Goal: Information Seeking & Learning: Check status

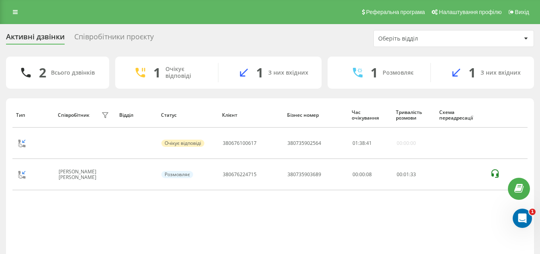
click at [106, 37] on div "Співробітники проєкту" at bounding box center [113, 39] width 79 height 12
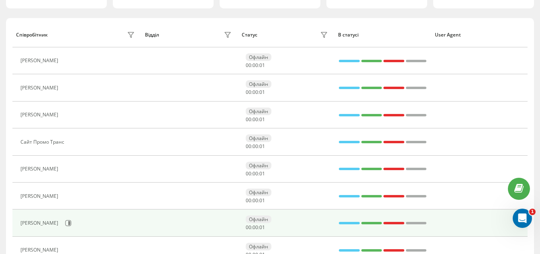
scroll to position [120, 0]
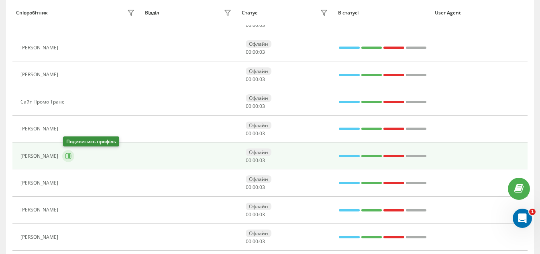
click at [70, 154] on icon at bounding box center [69, 156] width 2 height 4
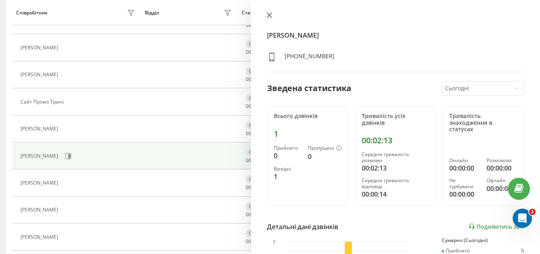
click at [264, 12] on button at bounding box center [269, 16] width 10 height 8
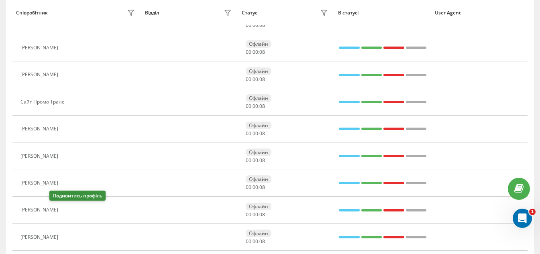
click at [67, 209] on icon at bounding box center [68, 210] width 2 height 4
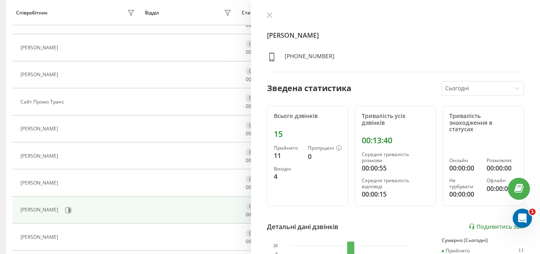
click at [381, 226] on div "Детальні дані дзвінків Подивитись звіт" at bounding box center [395, 227] width 257 height 10
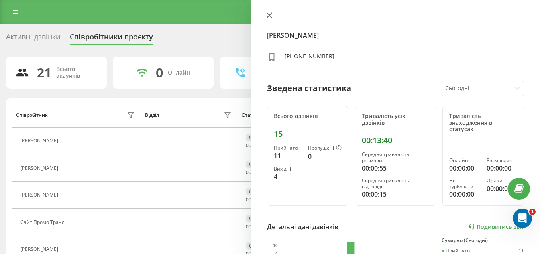
click at [267, 16] on icon at bounding box center [269, 15] width 6 height 6
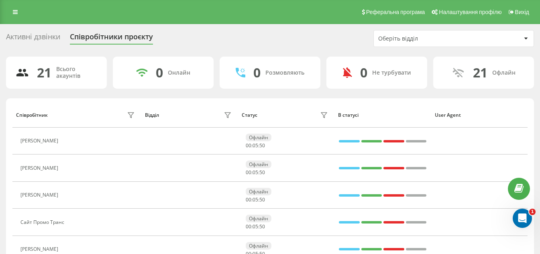
click at [39, 38] on div "Активні дзвінки" at bounding box center [33, 39] width 54 height 12
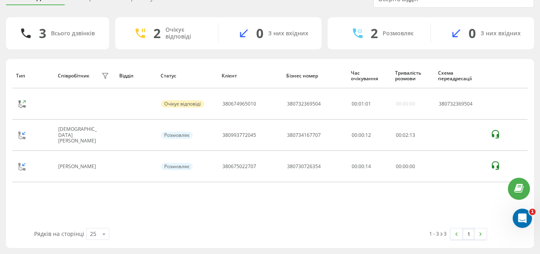
scroll to position [39, 0]
click at [245, 224] on div "Рядків на сторінці 25 10 25 50 100" at bounding box center [144, 233] width 232 height 23
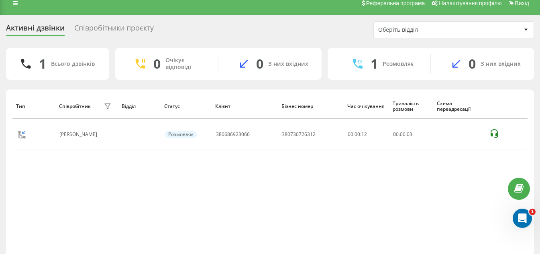
scroll to position [0, 0]
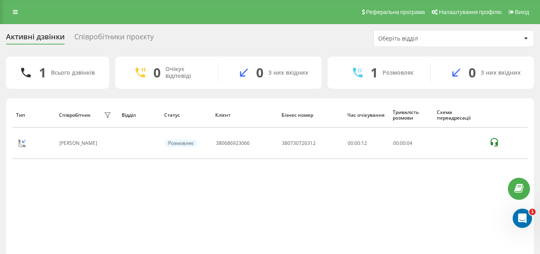
click at [100, 33] on div "Співробітники проєкту" at bounding box center [113, 39] width 79 height 12
click at [145, 34] on div "Співробітники проєкту" at bounding box center [113, 39] width 79 height 12
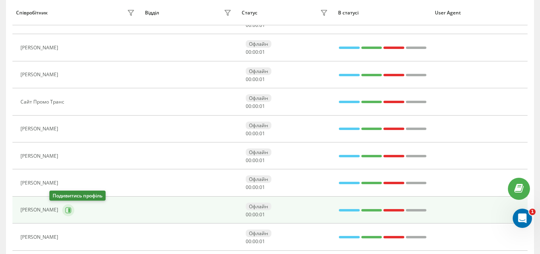
click at [65, 207] on icon at bounding box center [68, 210] width 6 height 6
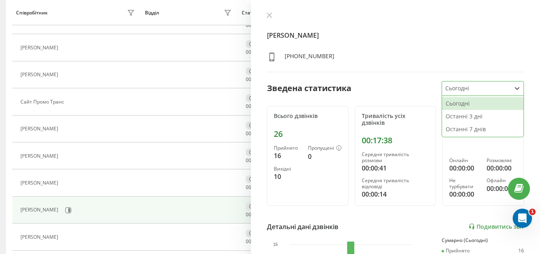
click at [479, 86] on div at bounding box center [476, 88] width 63 height 9
click at [464, 115] on div "Останні 3 дні" at bounding box center [482, 116] width 81 height 13
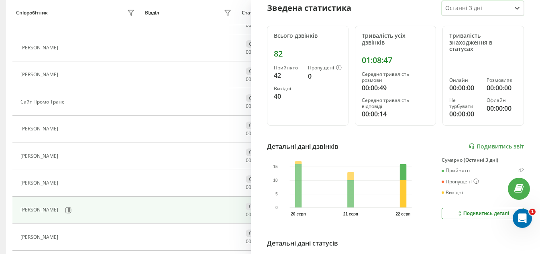
scroll to position [40, 0]
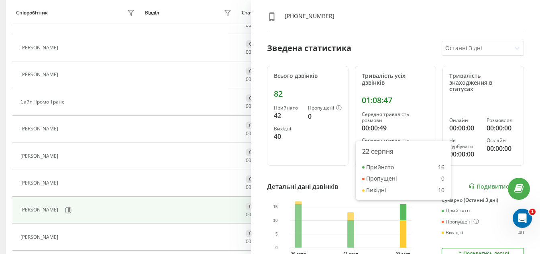
click at [309, 137] on div "Прийнято 42 Пропущені 0 Вихідні 40" at bounding box center [308, 123] width 68 height 37
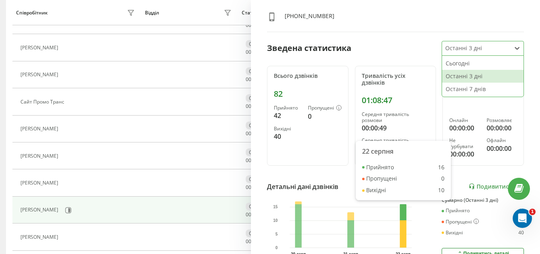
click at [510, 48] on div at bounding box center [516, 48] width 13 height 13
click at [486, 65] on div "Сьогодні" at bounding box center [482, 63] width 81 height 13
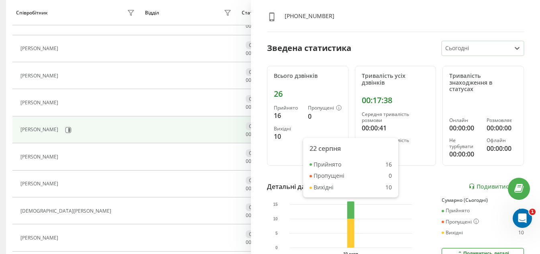
scroll to position [0, 0]
